Goal: Task Accomplishment & Management: Manage account settings

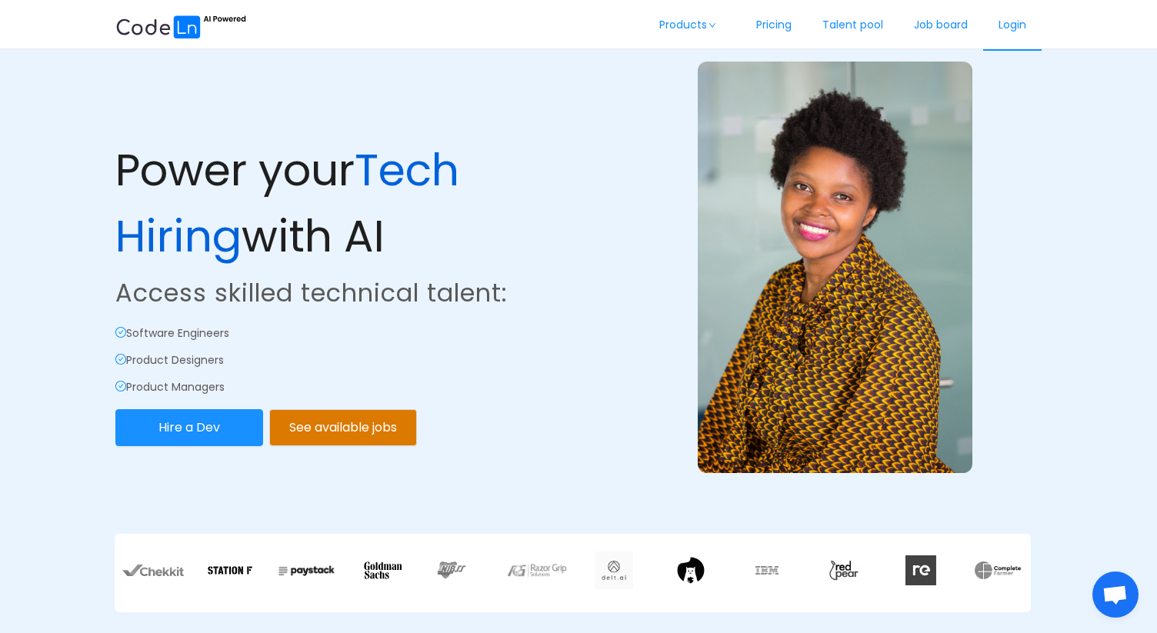
click at [1029, 18] on link "Login" at bounding box center [1012, 25] width 58 height 51
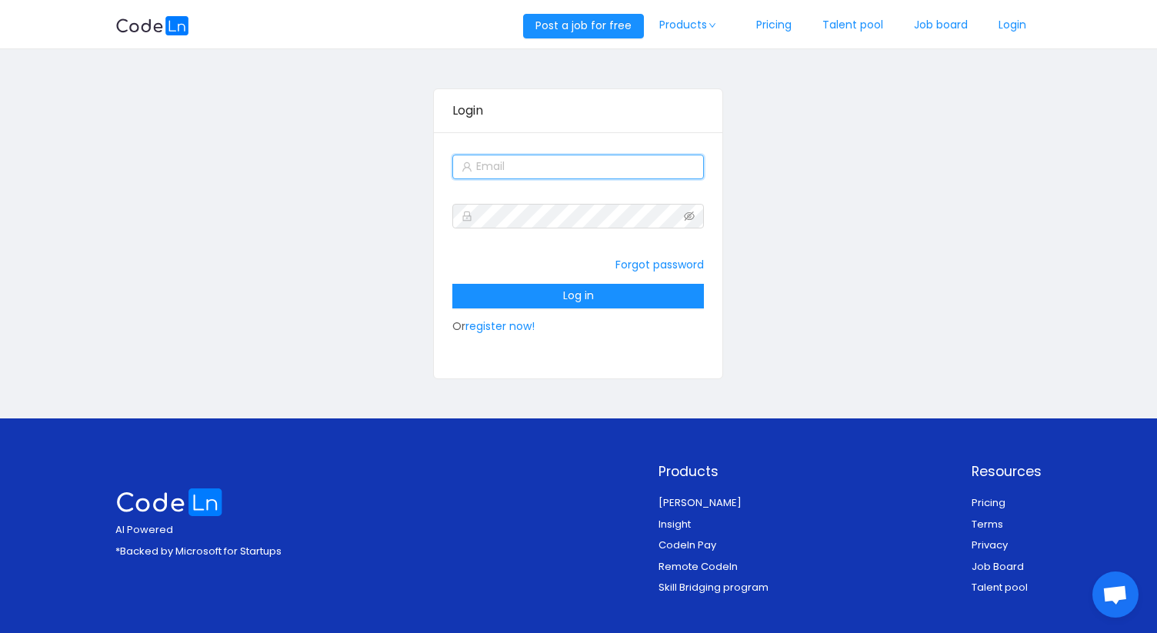
click at [531, 177] on input "text" at bounding box center [577, 167] width 251 height 25
type input "[EMAIL_ADDRESS][DOMAIN_NAME]"
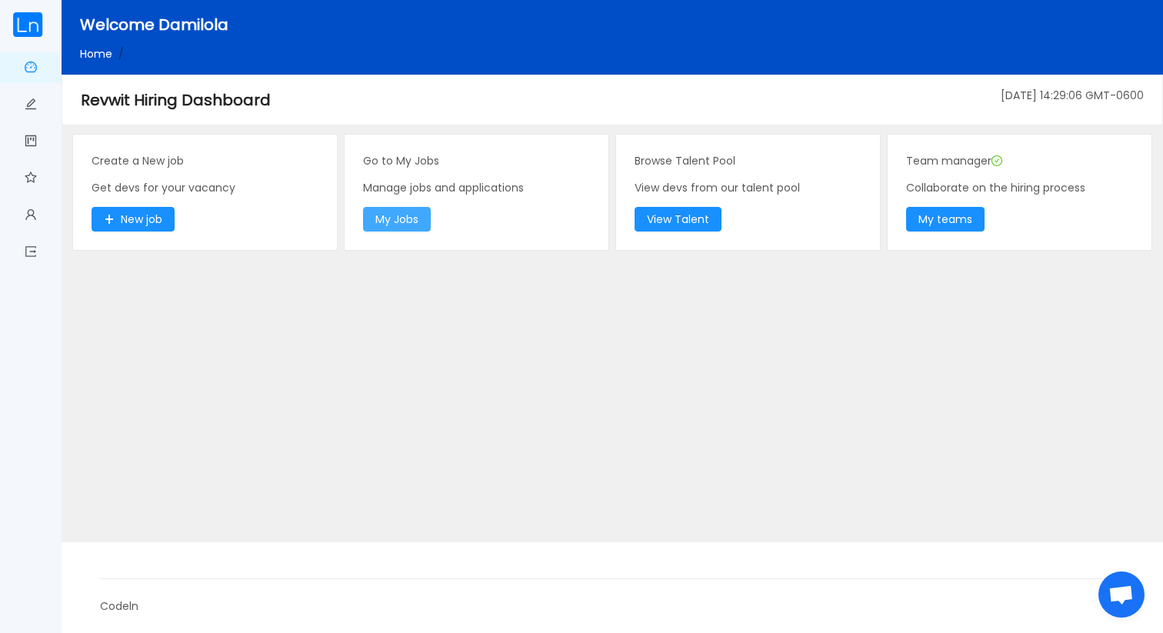
click at [401, 216] on button "My Jobs" at bounding box center [397, 219] width 68 height 25
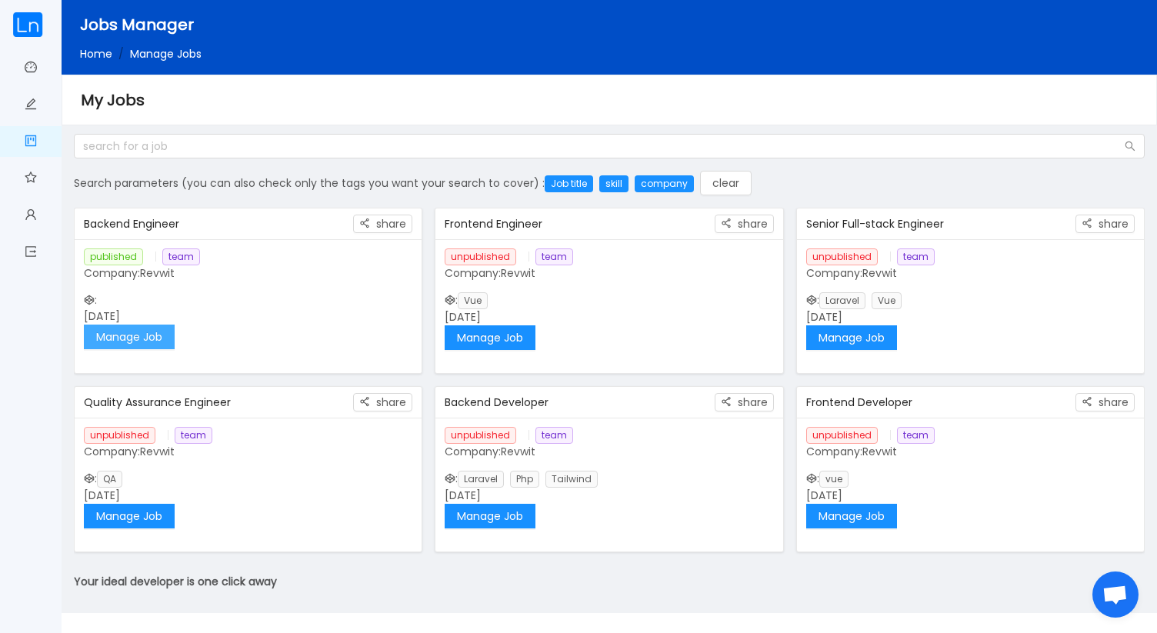
click at [143, 334] on button "Manage Job" at bounding box center [129, 336] width 91 height 25
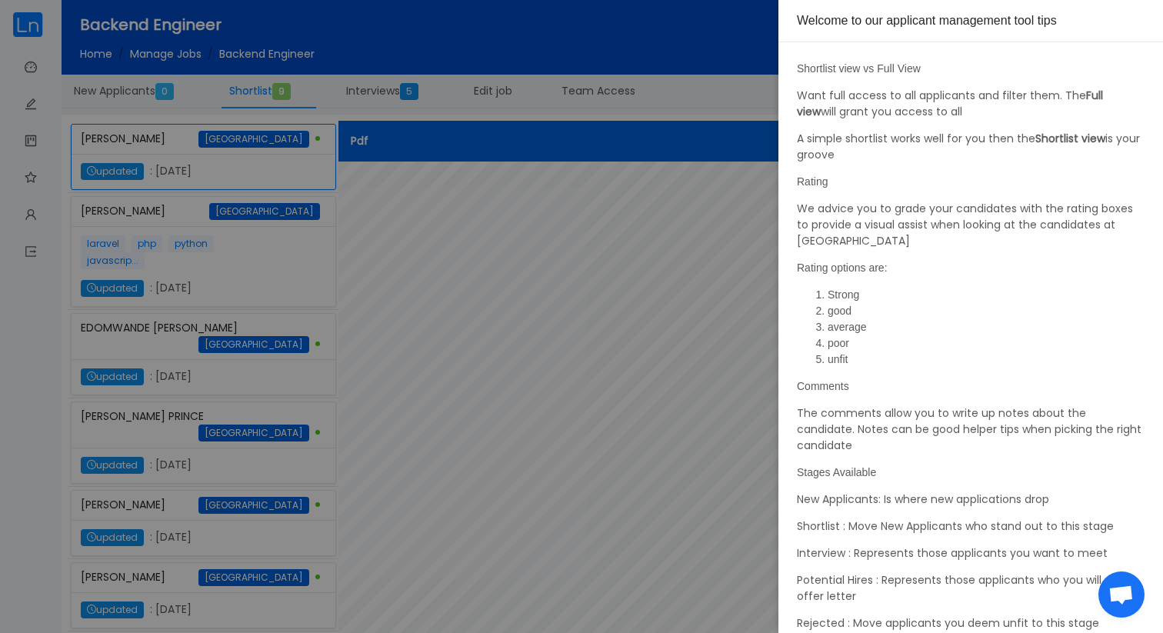
click at [619, 293] on div at bounding box center [581, 316] width 1163 height 633
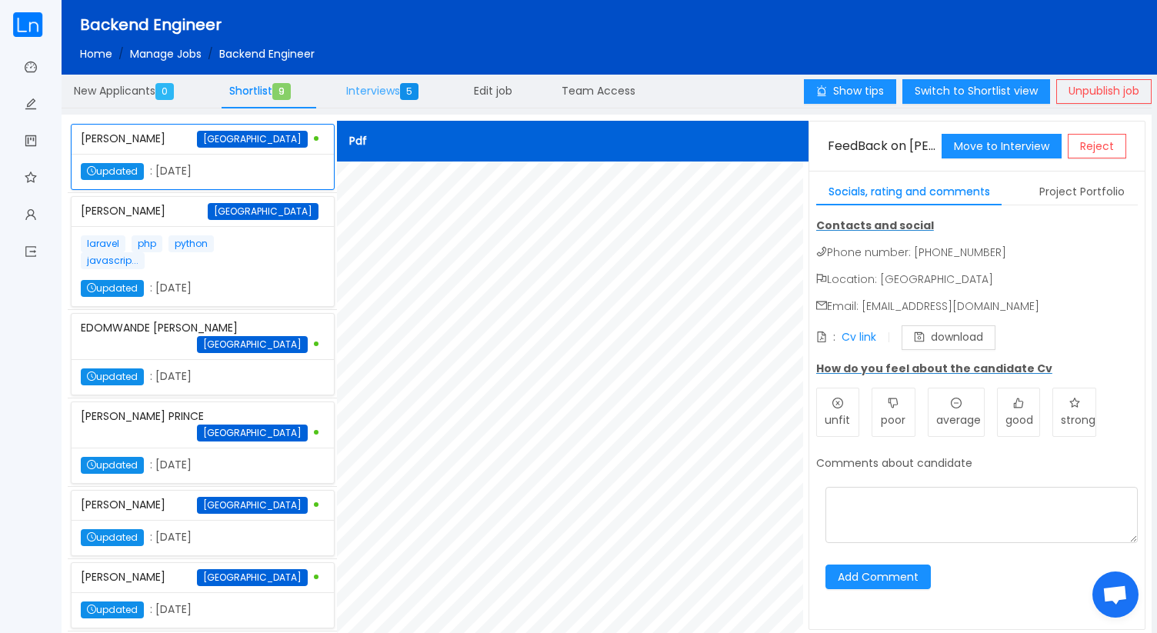
click at [378, 85] on span "Interviews 5" at bounding box center [385, 90] width 78 height 15
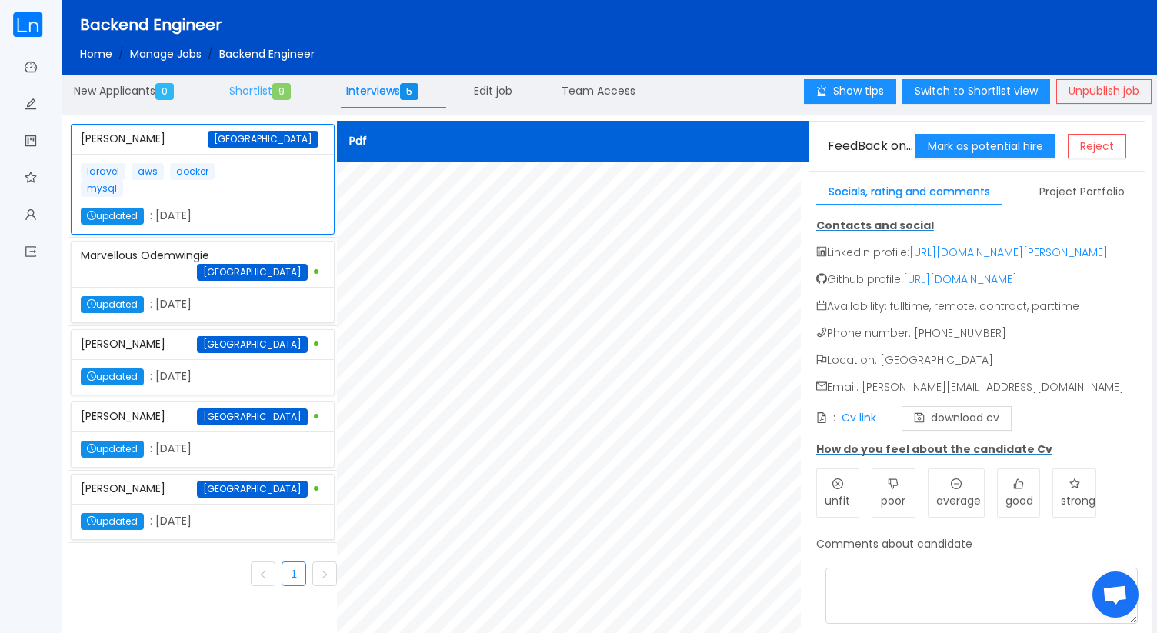
click at [265, 91] on span "Shortlist 9" at bounding box center [263, 90] width 68 height 15
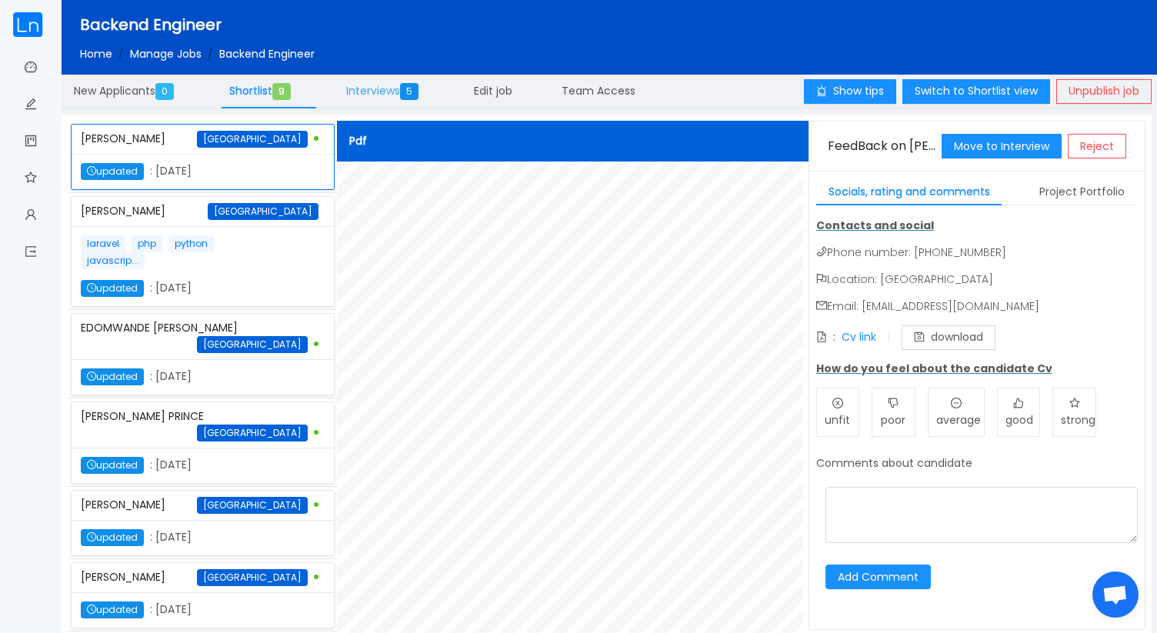
click at [385, 91] on span "Interviews 5" at bounding box center [385, 90] width 78 height 15
